Goal: Task Accomplishment & Management: Use online tool/utility

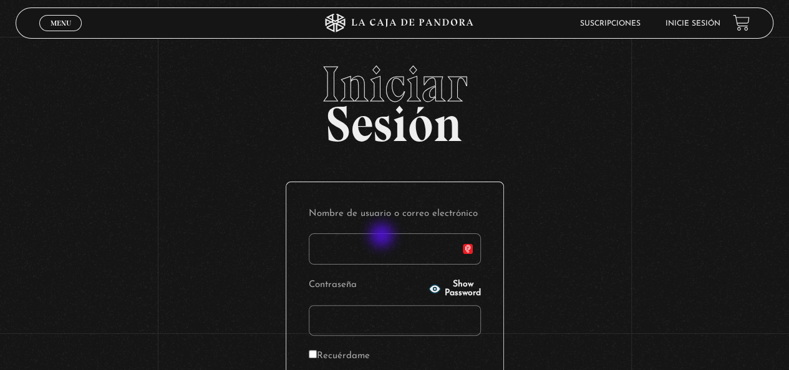
click at [379, 244] on input "Nombre de usuario o correo electrónico" at bounding box center [395, 248] width 172 height 31
type input "andrey"
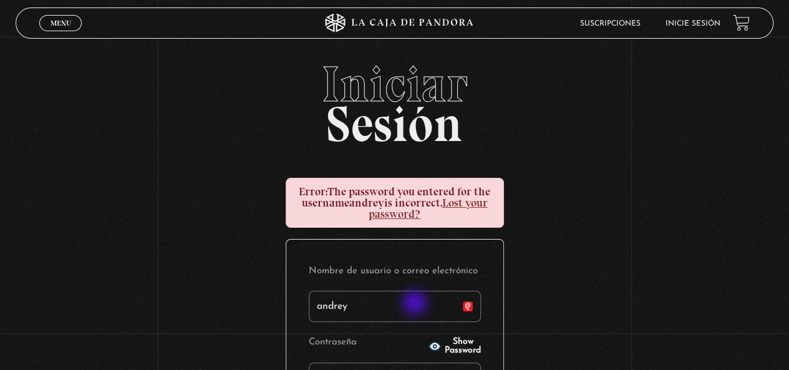
click at [416, 304] on input "andrey" at bounding box center [395, 306] width 172 height 31
type input "andrey.bermudez2@gmail.com"
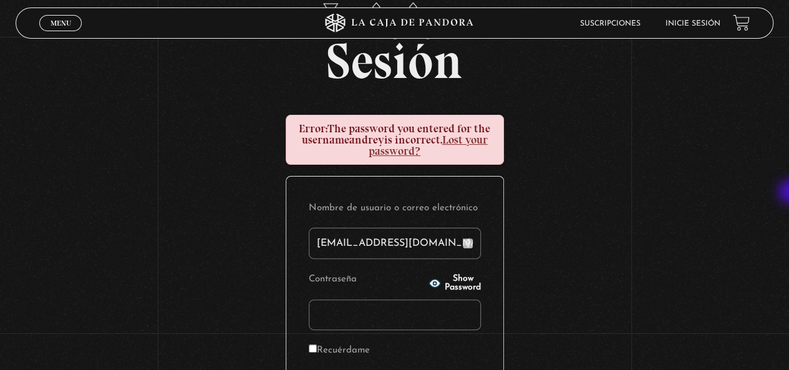
scroll to position [67, 0]
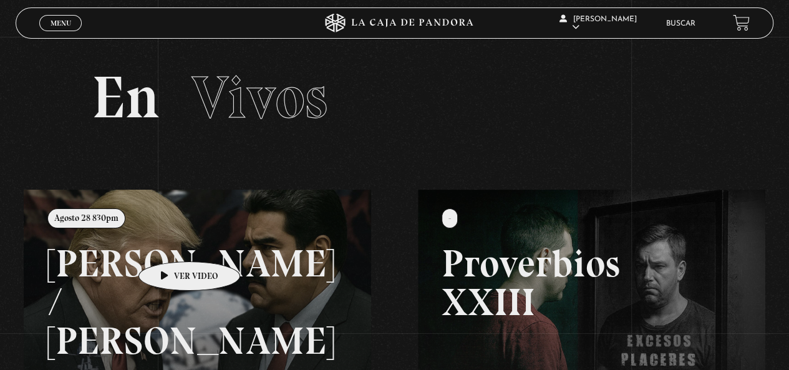
click at [170, 243] on link at bounding box center [418, 375] width 789 height 370
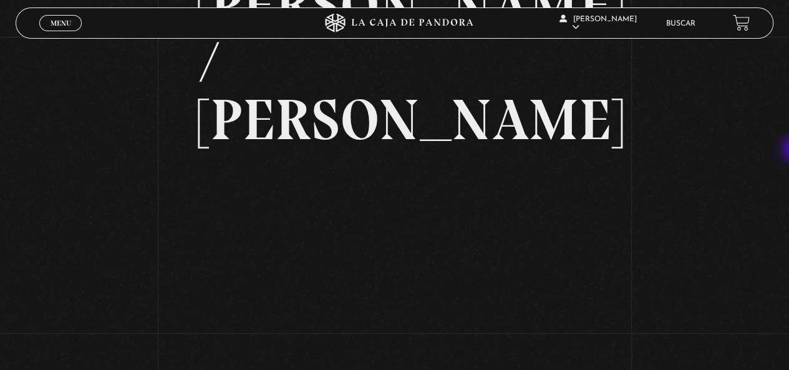
scroll to position [118, 0]
